Goal: Book appointment/travel/reservation

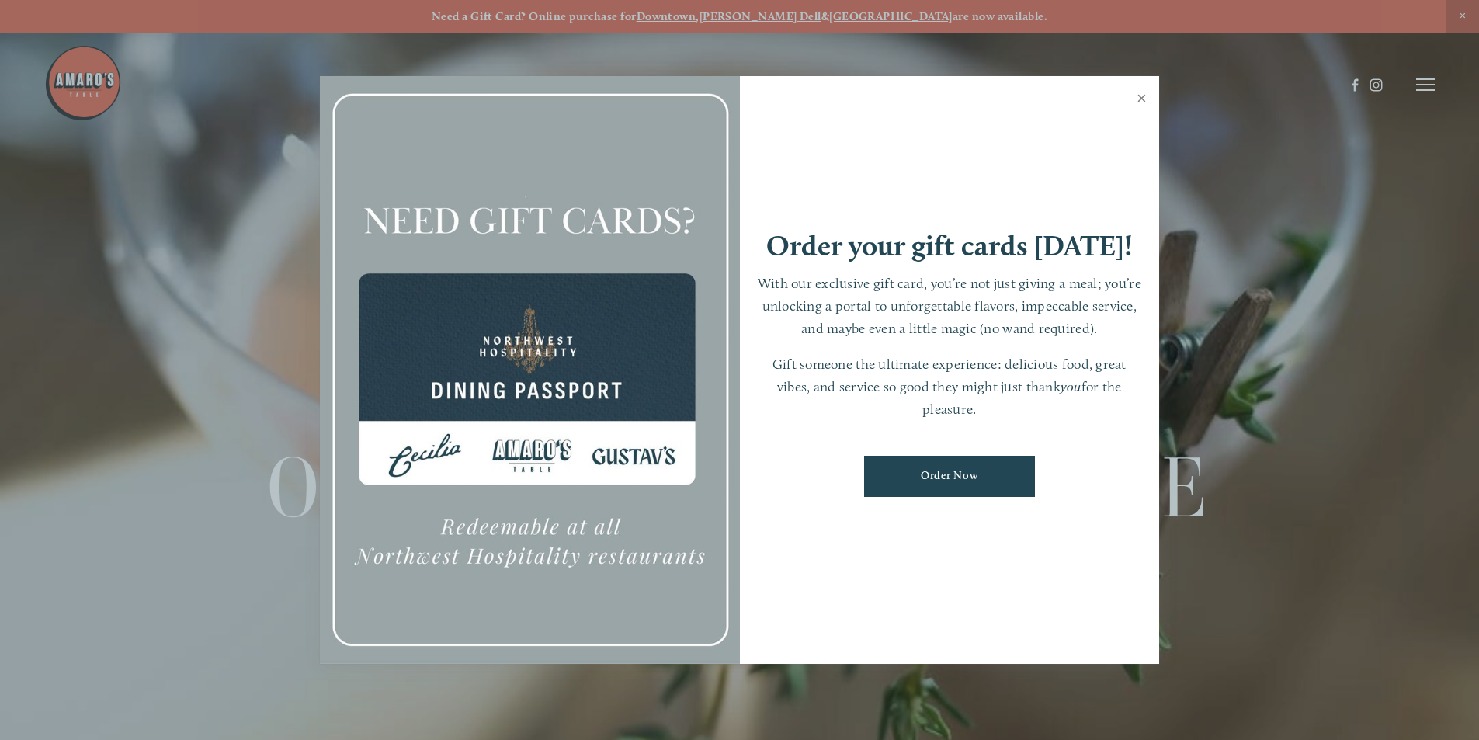
click at [1140, 100] on link "Close" at bounding box center [1142, 99] width 30 height 43
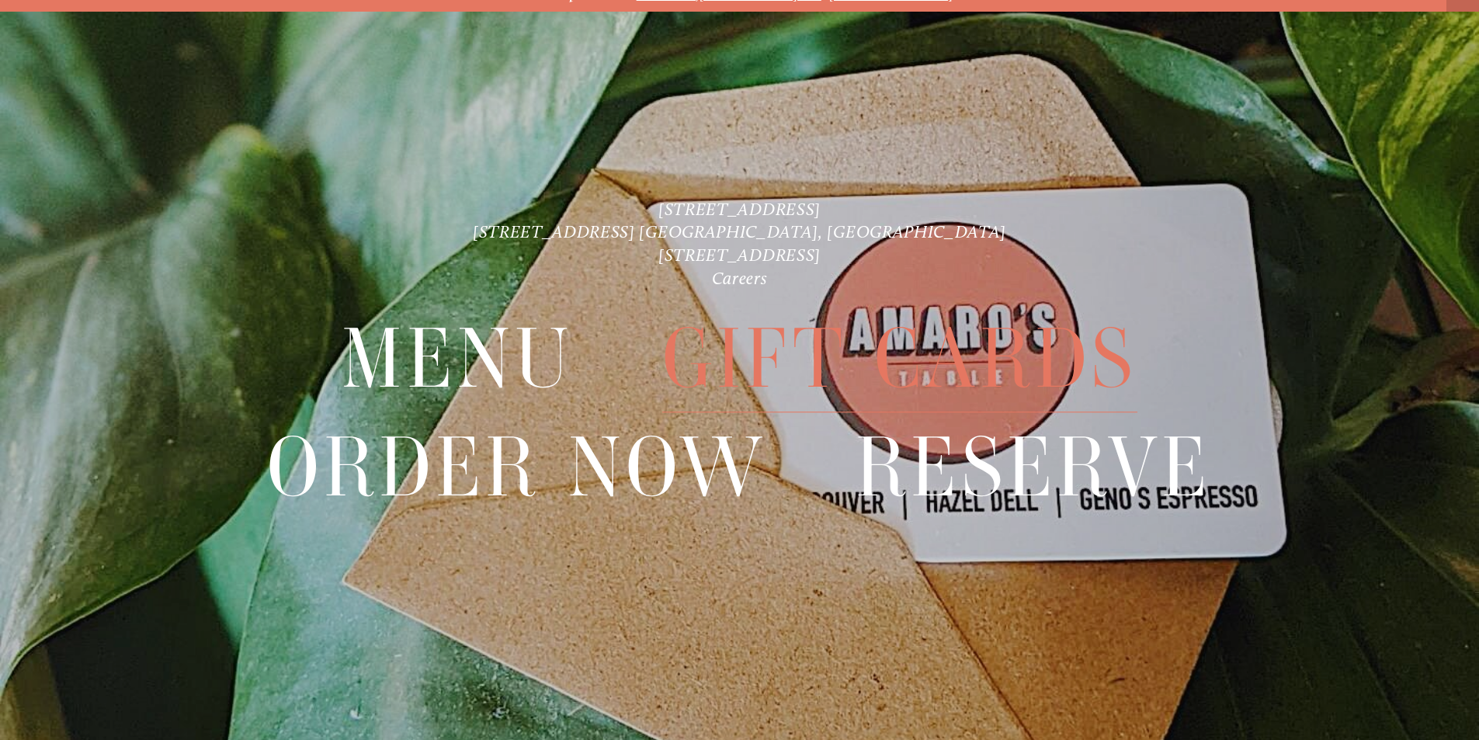
scroll to position [33, 0]
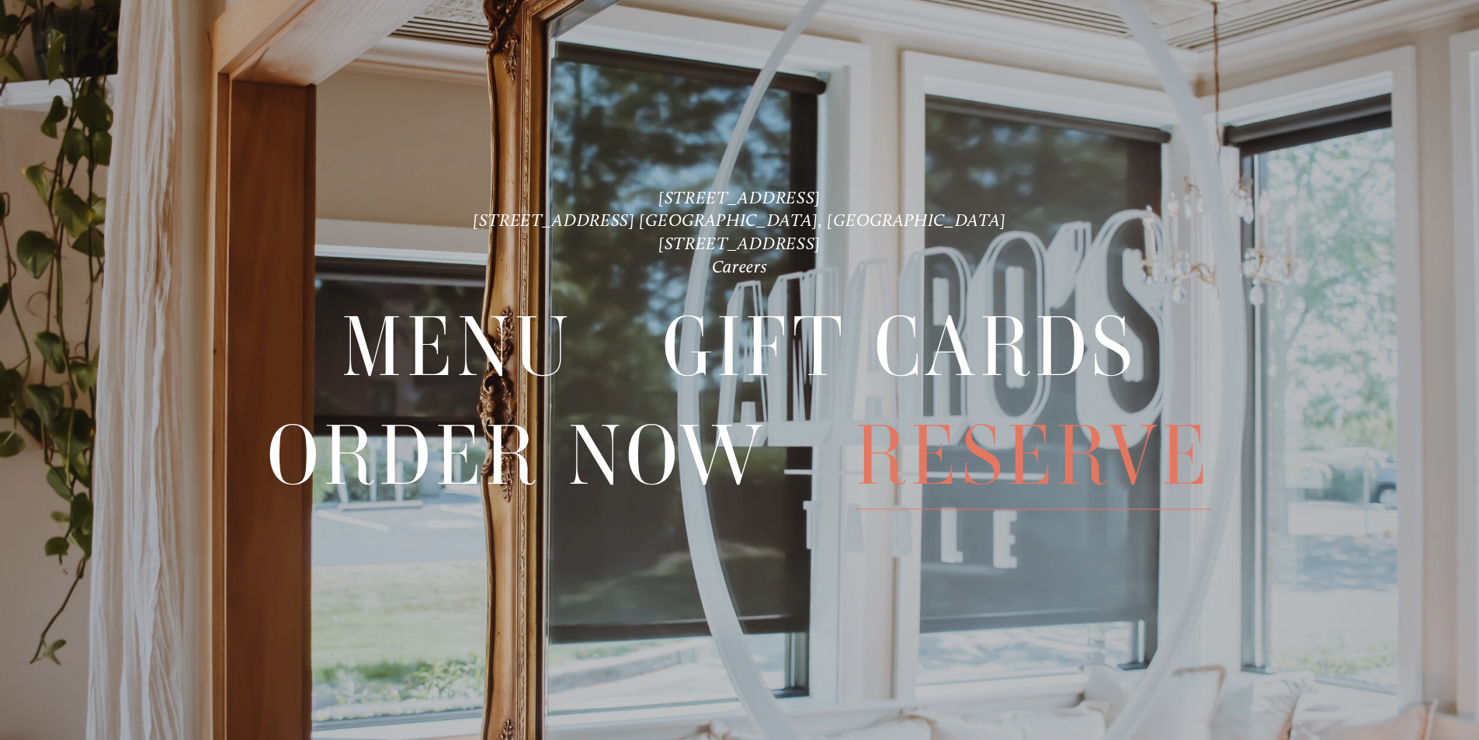
click at [1107, 457] on span "Reserve" at bounding box center [1034, 455] width 356 height 107
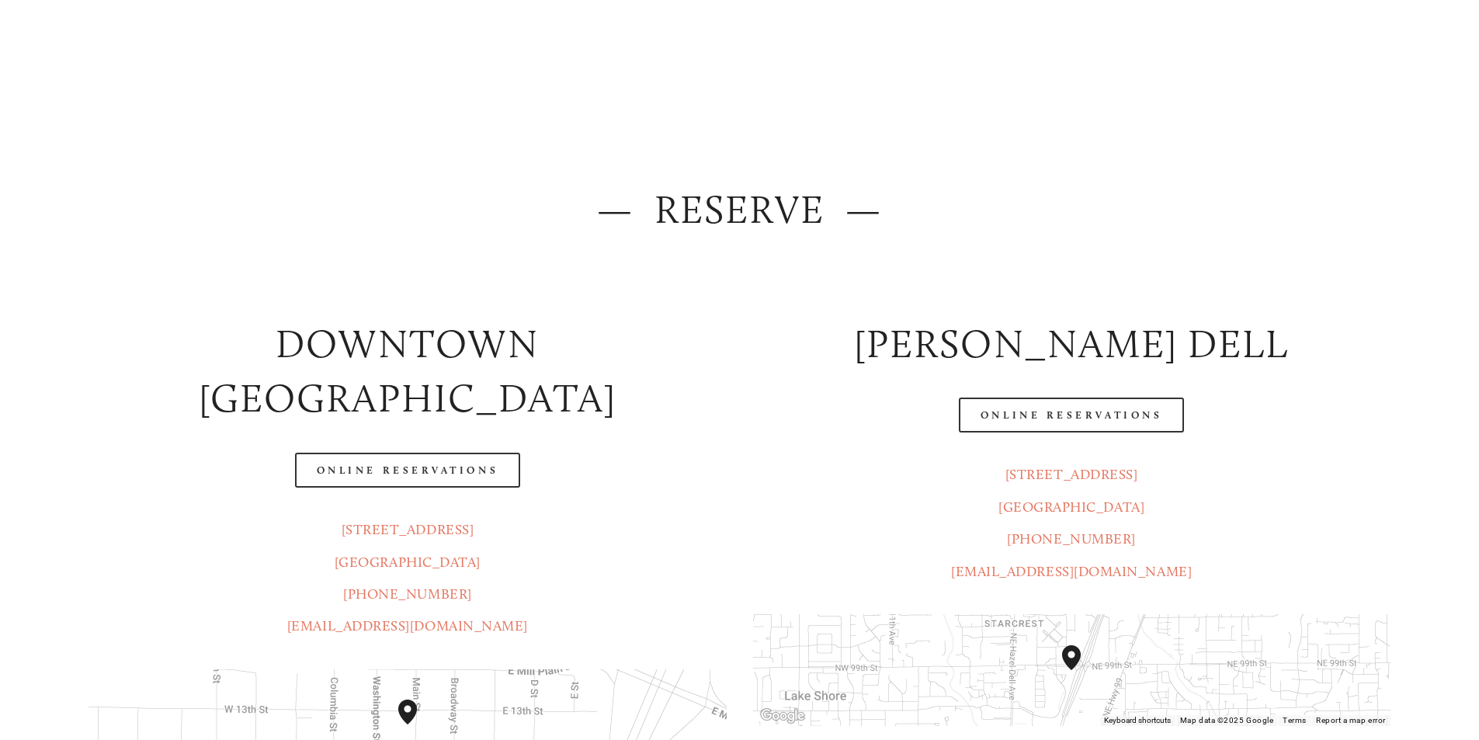
scroll to position [311, 0]
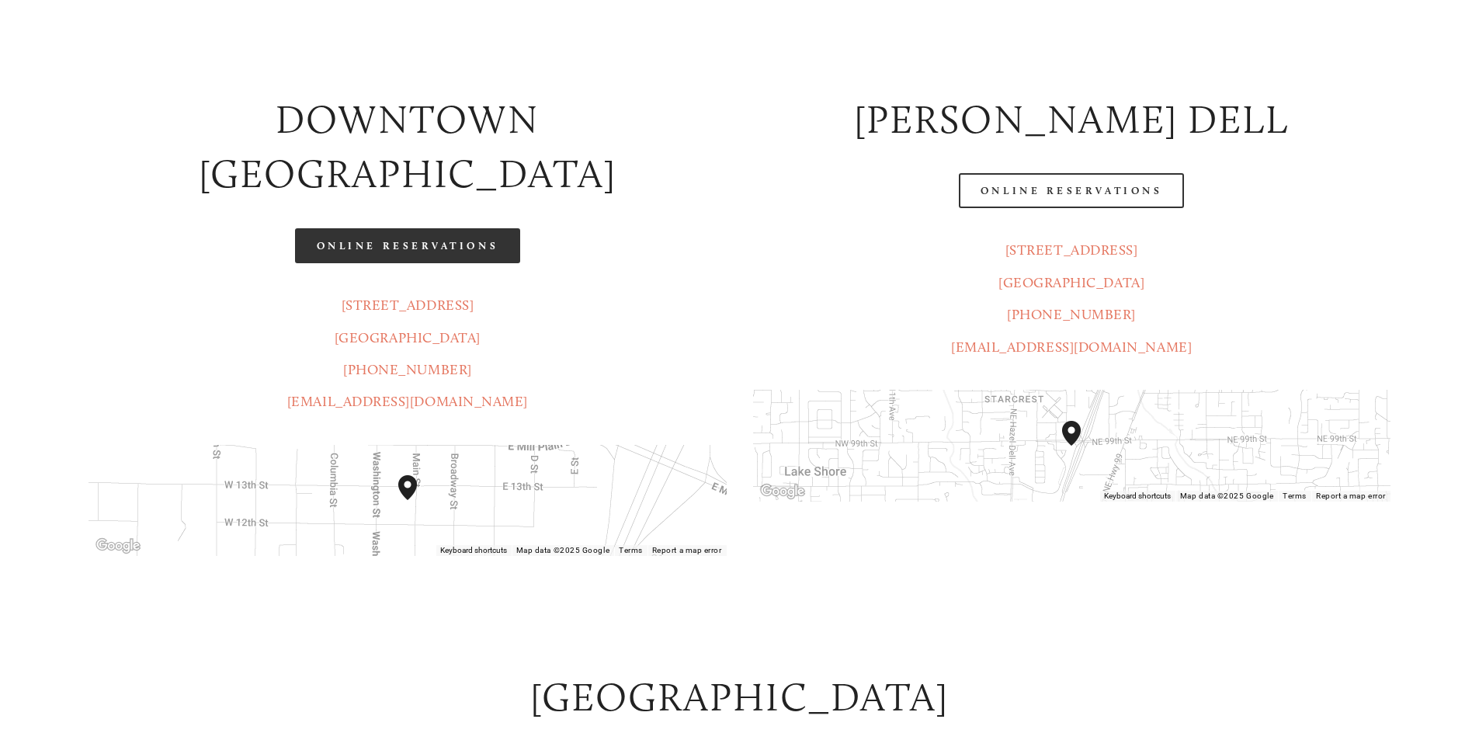
click at [357, 228] on link "Online Reservations" at bounding box center [407, 245] width 225 height 35
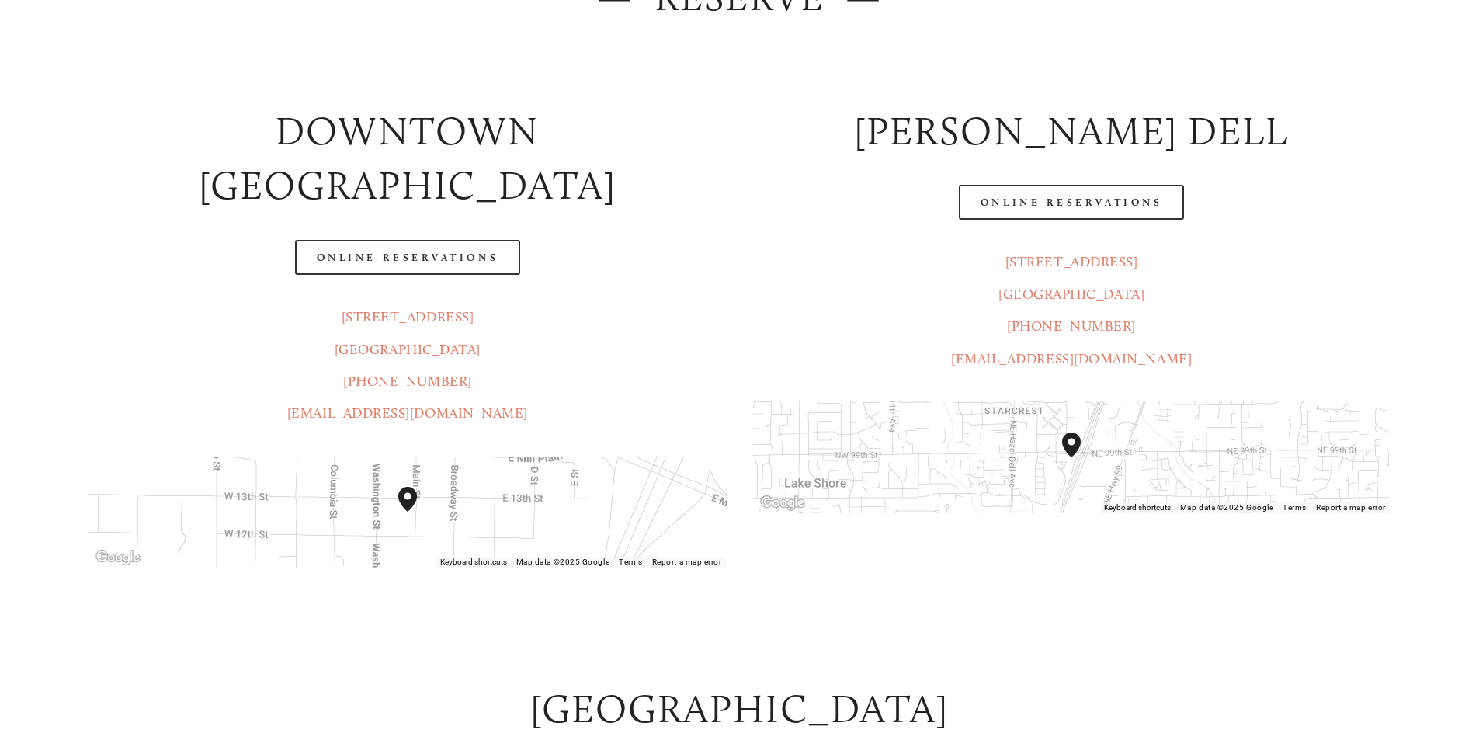
scroll to position [0, 0]
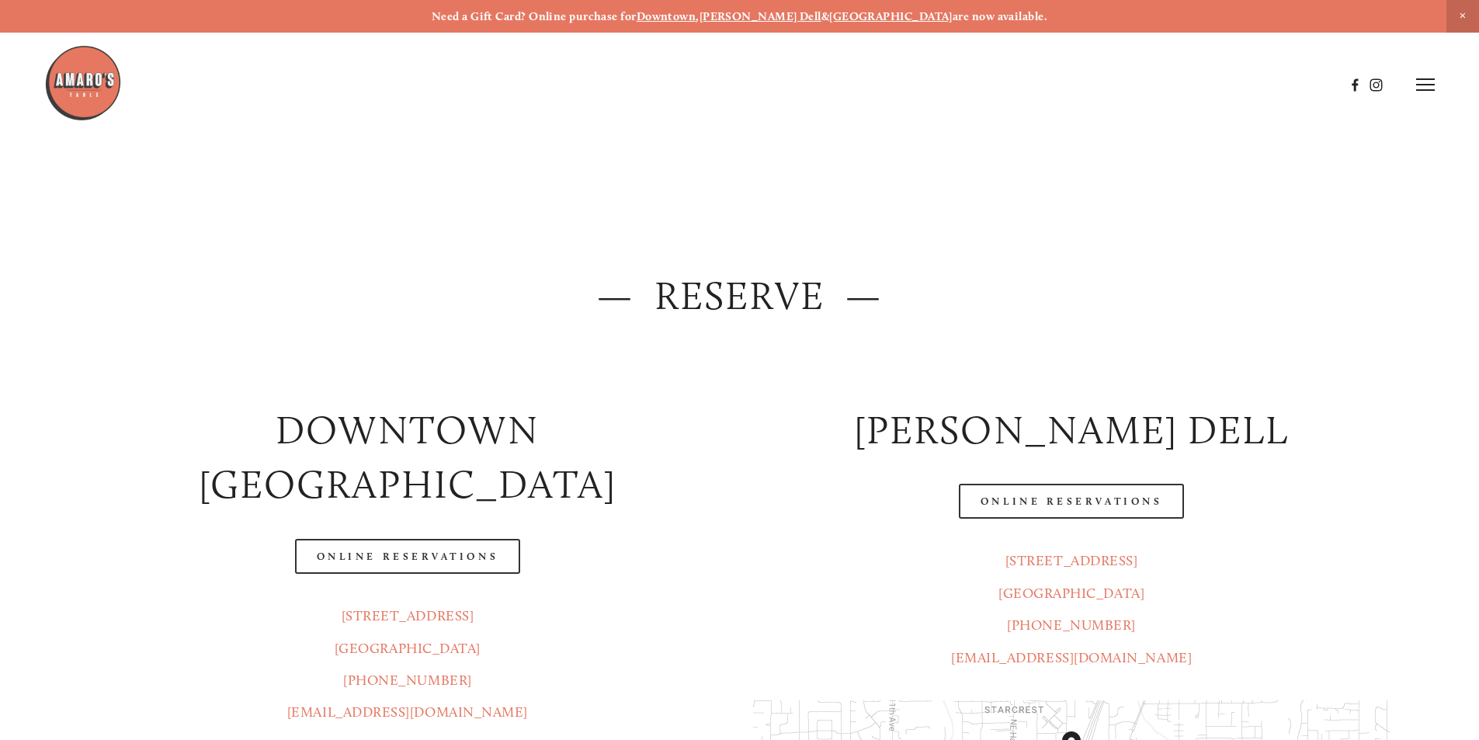
click at [1426, 90] on line at bounding box center [1425, 90] width 19 height 0
click at [1090, 86] on span "Menu" at bounding box center [1100, 84] width 32 height 15
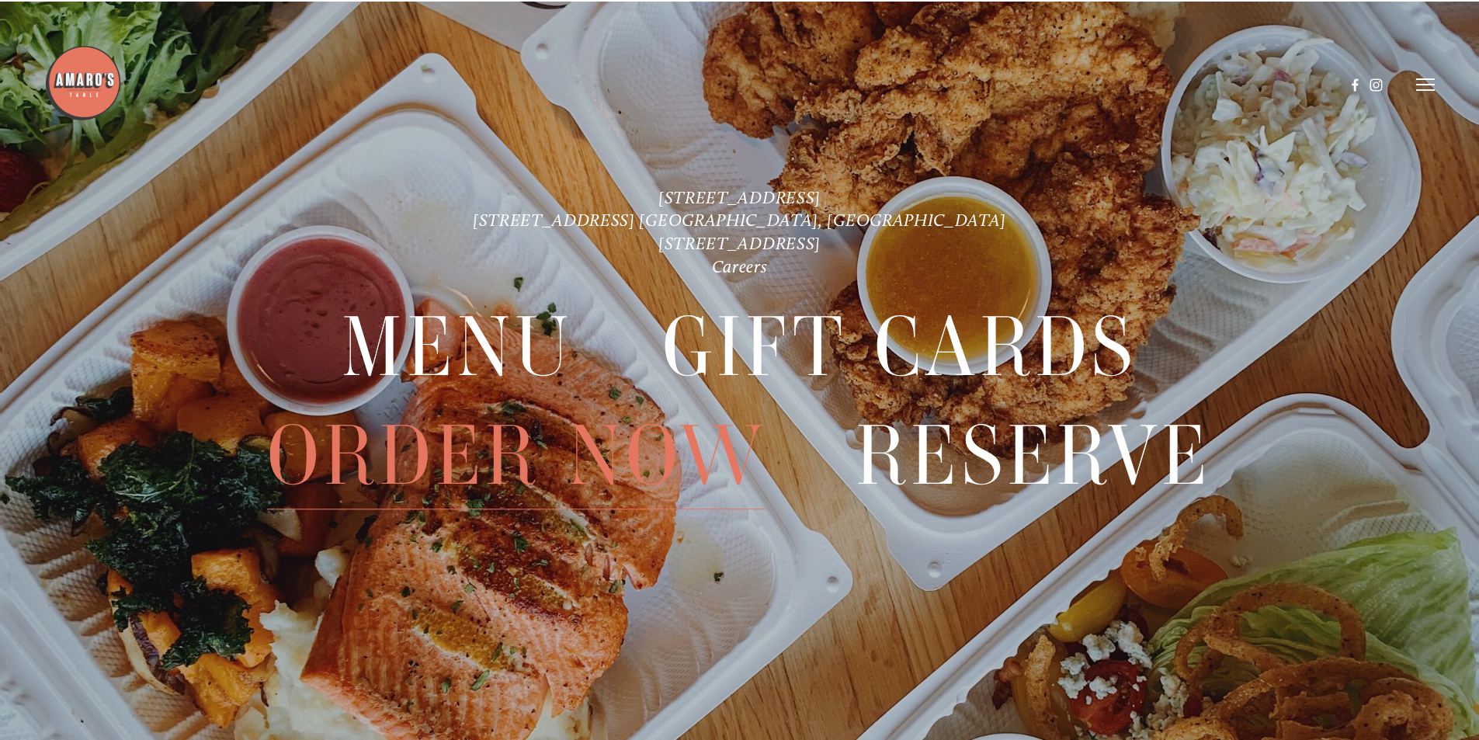
scroll to position [3922, 0]
